Goal: Task Accomplishment & Management: Manage account settings

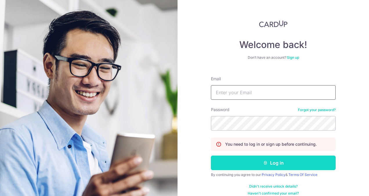
type input "enquiry@sworks.sg"
click at [249, 163] on button "Log in" at bounding box center [273, 162] width 125 height 15
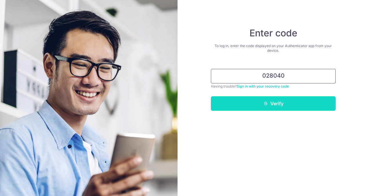
type input "028040"
click at [262, 106] on button "Verify" at bounding box center [273, 103] width 125 height 15
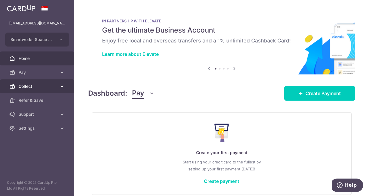
click at [56, 88] on span "Collect" at bounding box center [38, 86] width 38 height 6
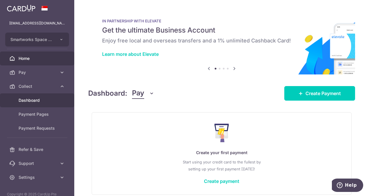
click at [47, 101] on span "Dashboard" at bounding box center [38, 100] width 38 height 6
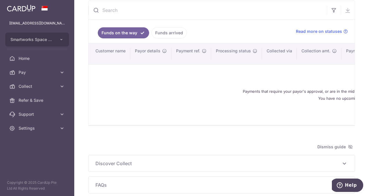
scroll to position [67, 0]
click at [171, 34] on link "Funds arrived" at bounding box center [168, 32] width 35 height 11
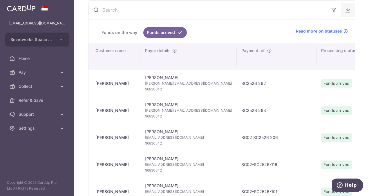
click at [345, 13] on icon "button" at bounding box center [348, 10] width 6 height 6
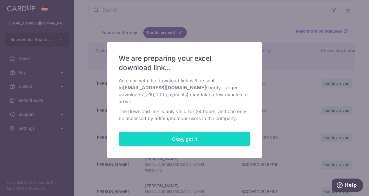
click at [203, 131] on button "Okay, got it" at bounding box center [185, 138] width 132 height 15
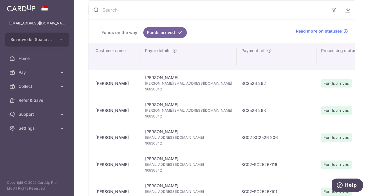
type input "October 2025"
